Goal: Information Seeking & Learning: Check status

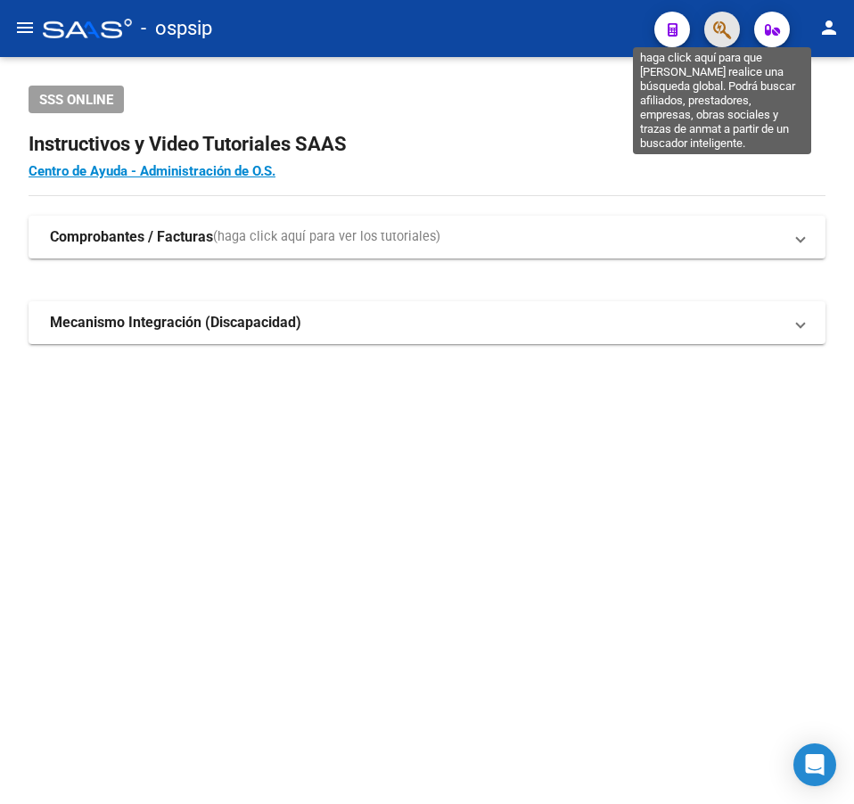
click at [713, 30] on icon "button" at bounding box center [722, 30] width 18 height 20
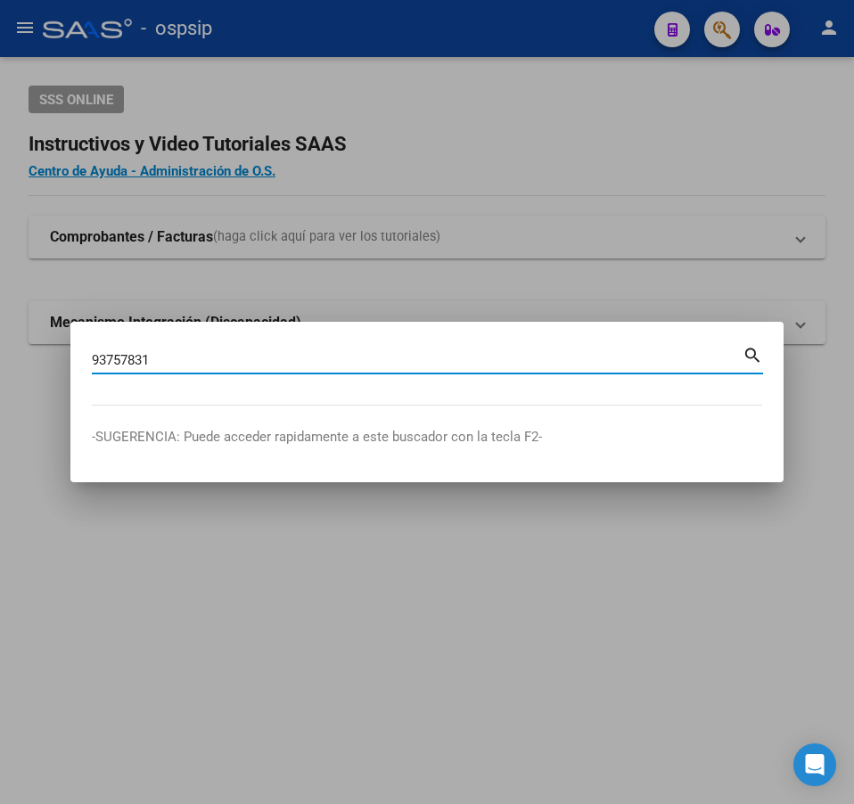
type input "93757831"
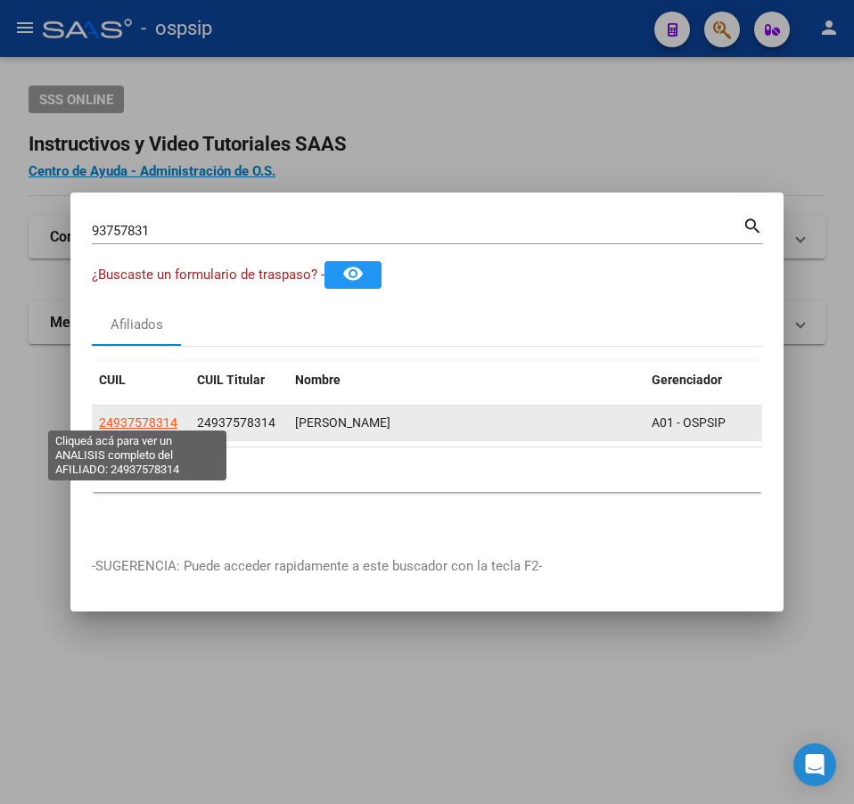
click at [135, 419] on span "24937578314" at bounding box center [138, 422] width 78 height 14
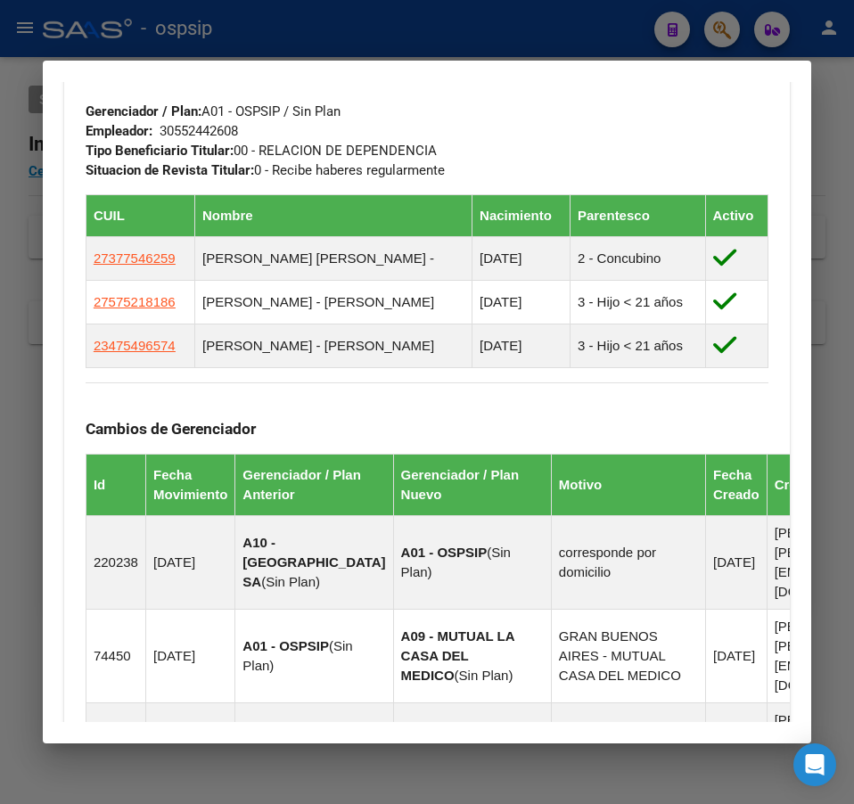
scroll to position [1069, 0]
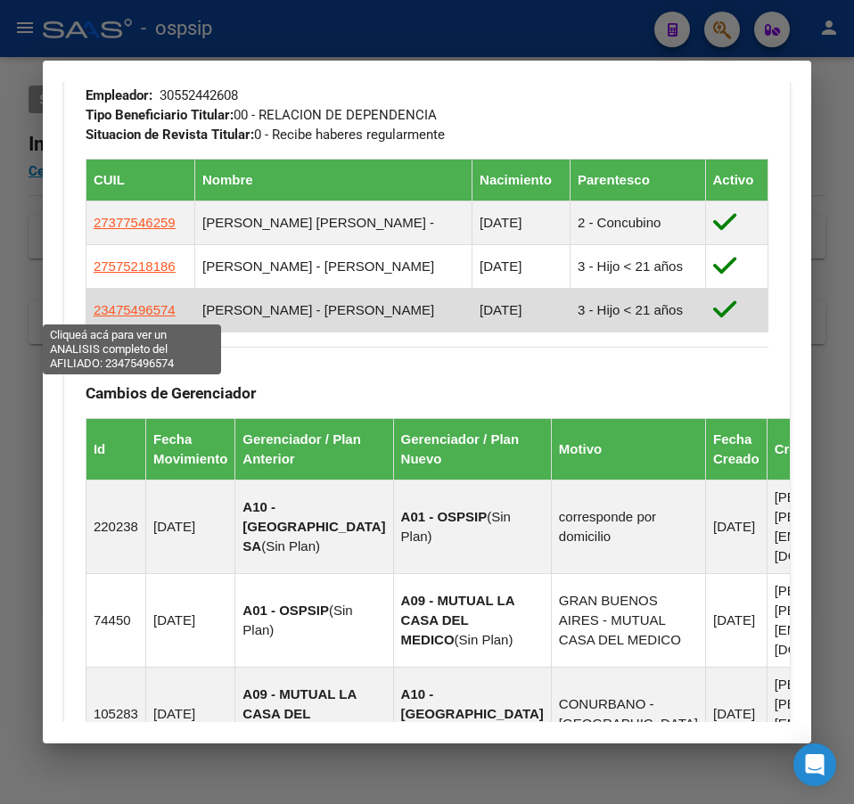
click at [153, 316] on span "23475496574" at bounding box center [135, 309] width 82 height 15
type textarea "23475496574"
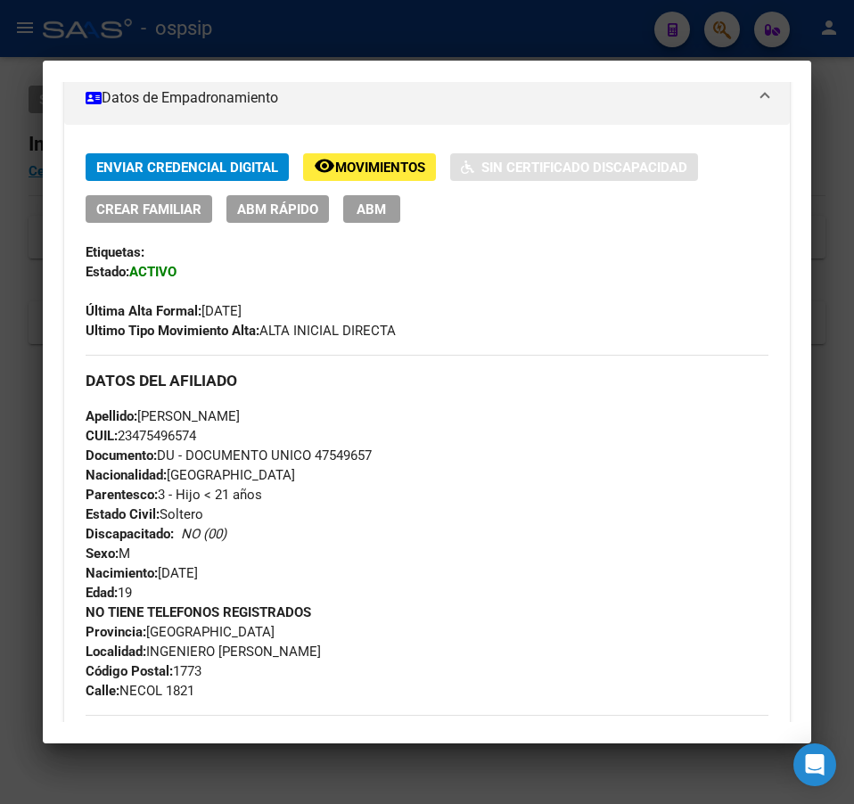
scroll to position [446, 0]
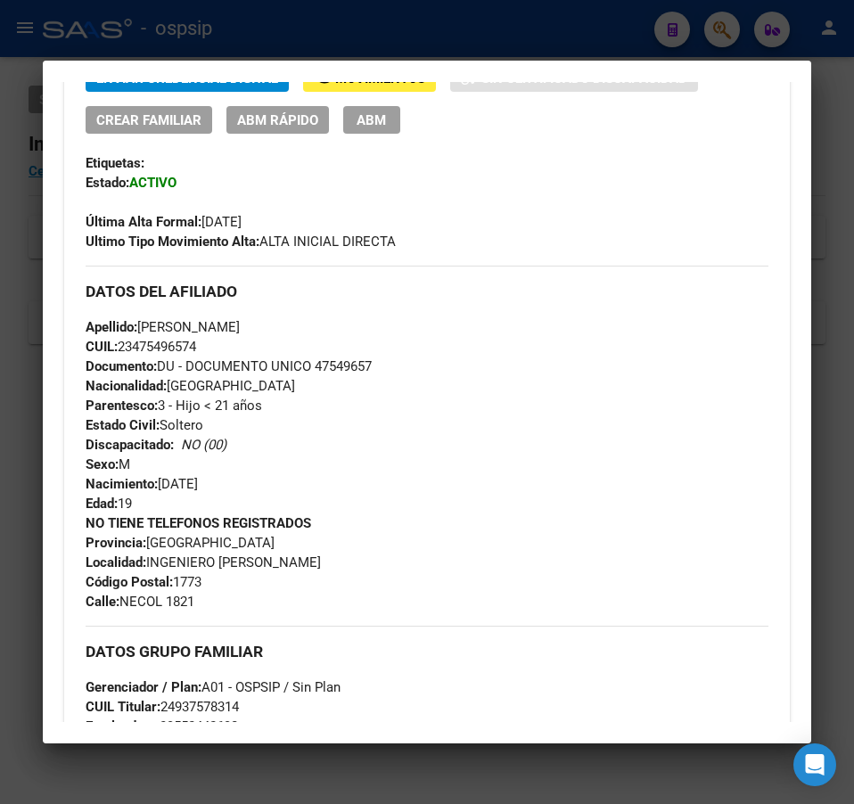
click at [458, 37] on div at bounding box center [427, 402] width 854 height 804
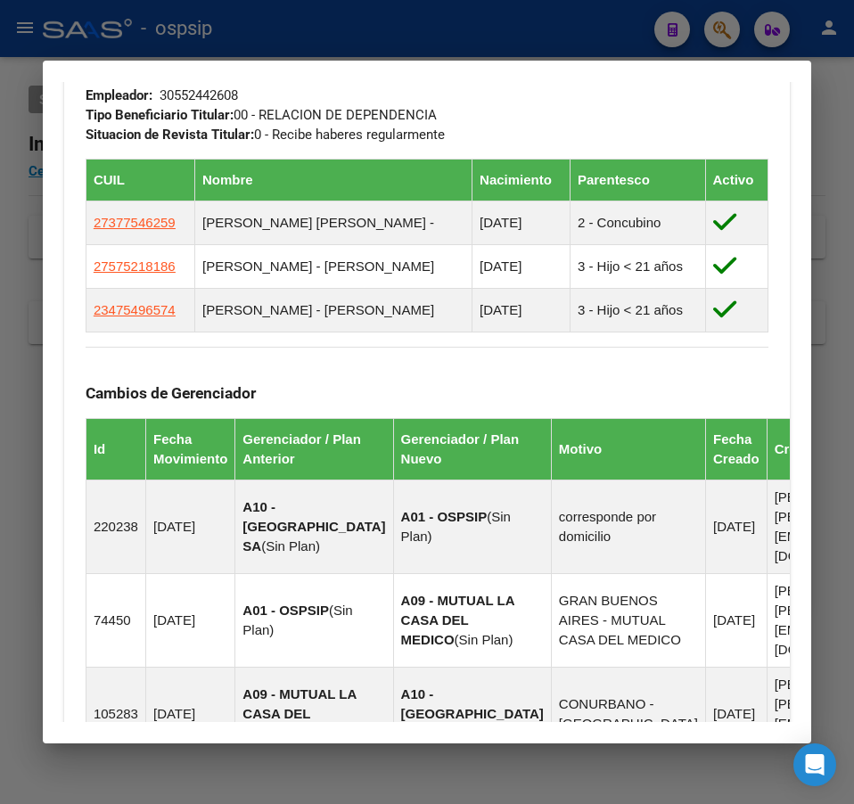
click at [459, 37] on div at bounding box center [427, 402] width 854 height 804
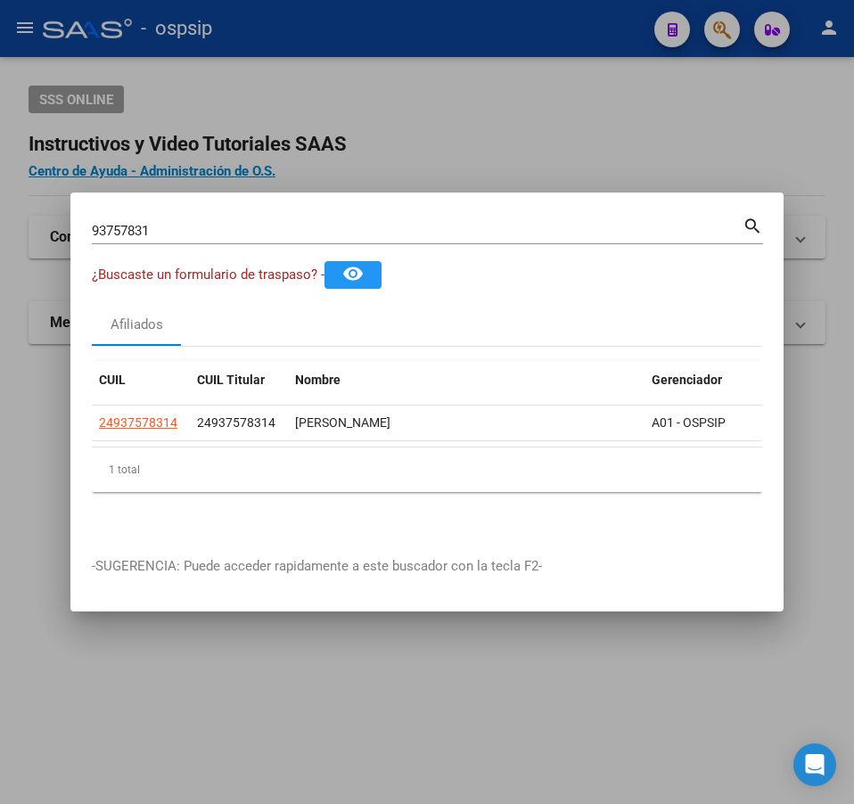
click at [459, 39] on div at bounding box center [427, 402] width 854 height 804
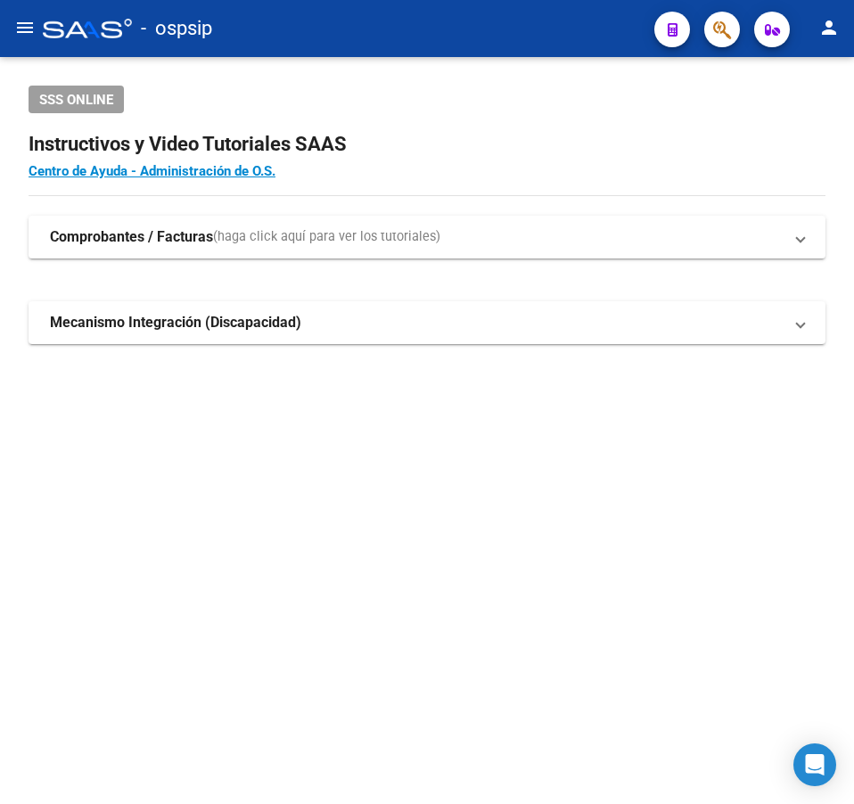
drag, startPoint x: 704, startPoint y: 107, endPoint x: 675, endPoint y: 119, distance: 30.8
click at [703, 109] on div "SSS ONLINE" at bounding box center [427, 100] width 797 height 28
click at [711, 28] on button "button" at bounding box center [722, 30] width 36 height 36
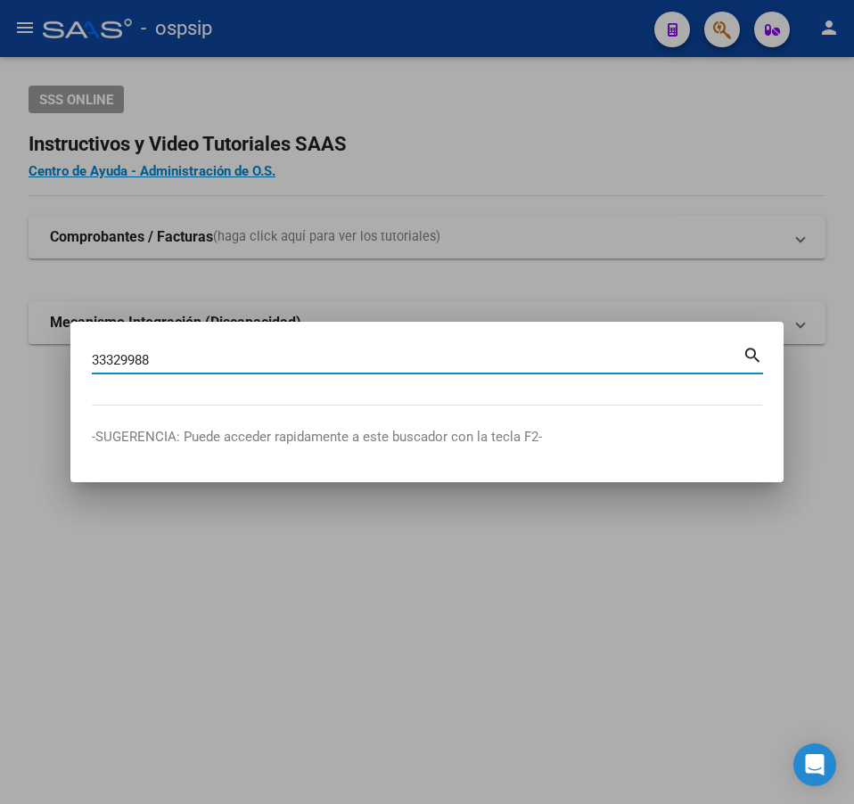
type input "33329988"
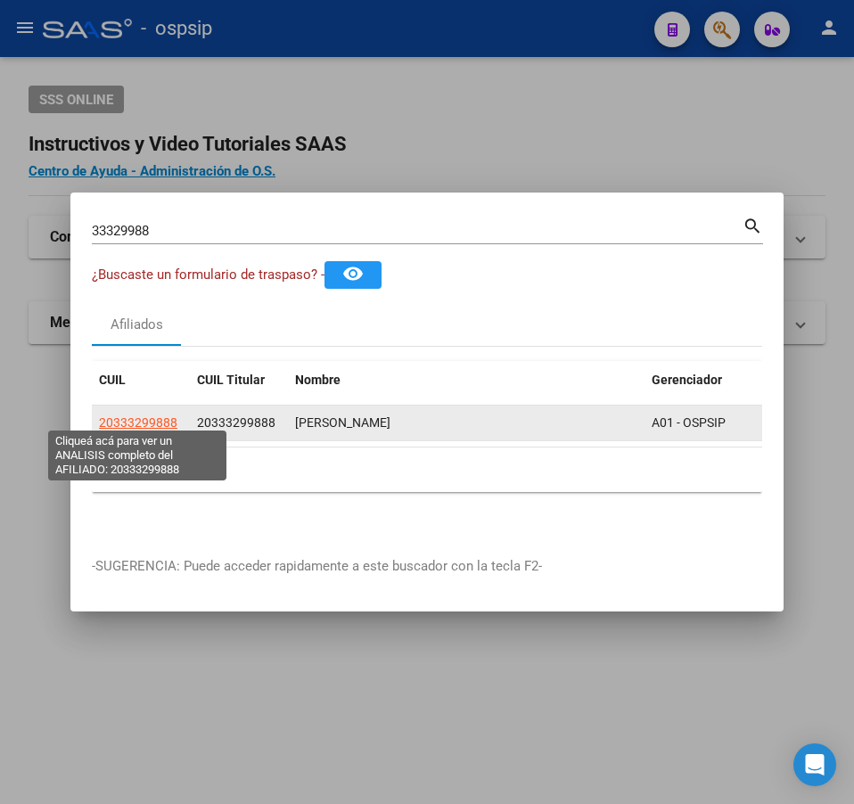
click at [165, 415] on span "20333299888" at bounding box center [138, 422] width 78 height 14
type textarea "20333299888"
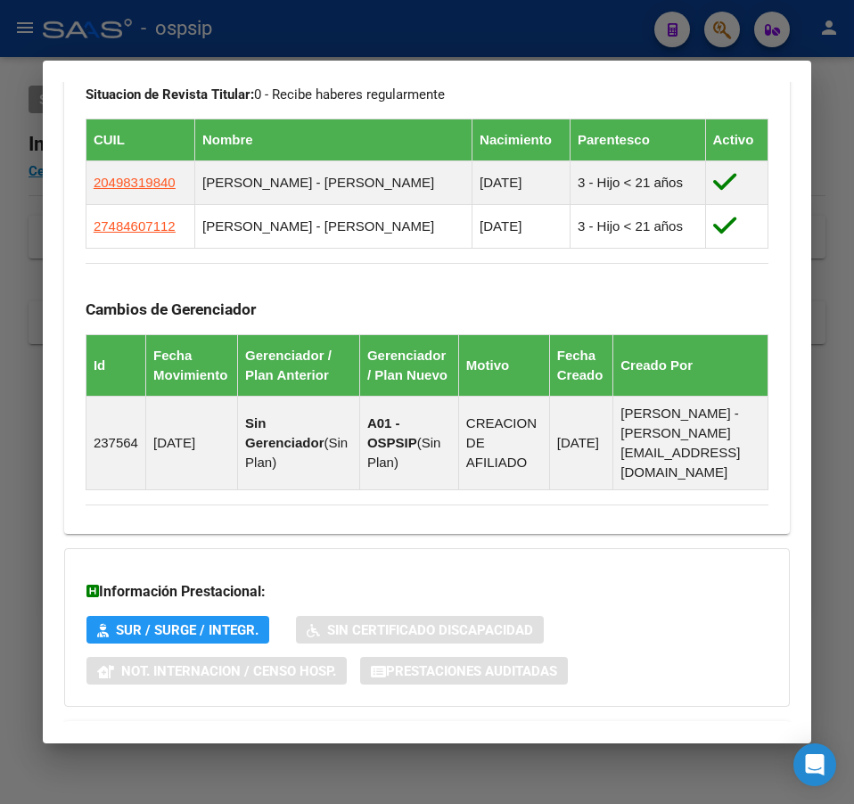
scroll to position [1138, 0]
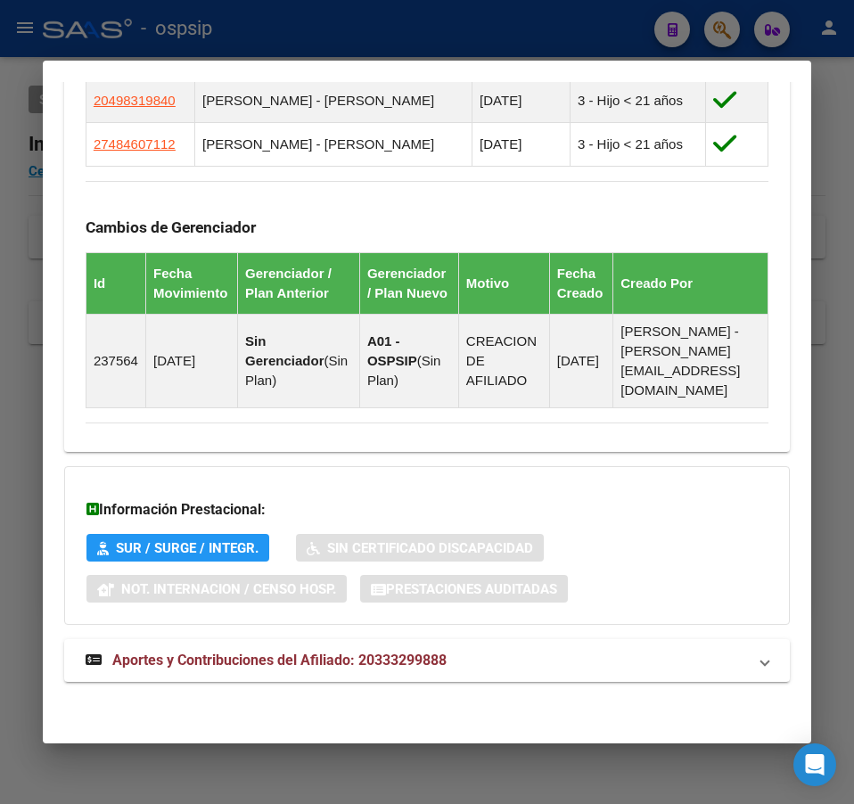
drag, startPoint x: 642, startPoint y: 641, endPoint x: 651, endPoint y: 637, distance: 9.6
click at [642, 639] on mat-expansion-panel-header "Aportes y Contribuciones del Afiliado: 20333299888" at bounding box center [426, 660] width 725 height 43
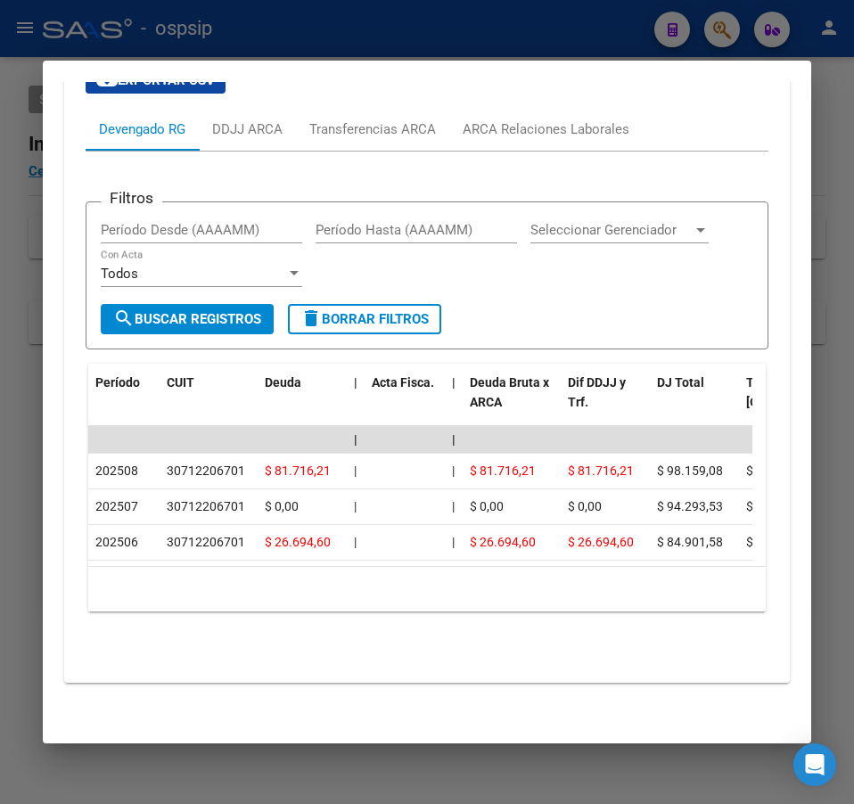
scroll to position [1380, 0]
